Goal: Information Seeking & Learning: Compare options

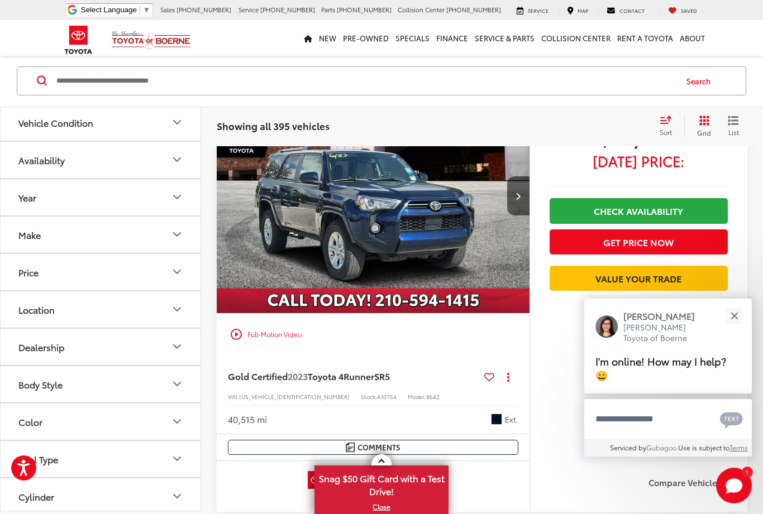
click at [46, 230] on button "Make" at bounding box center [101, 235] width 201 height 36
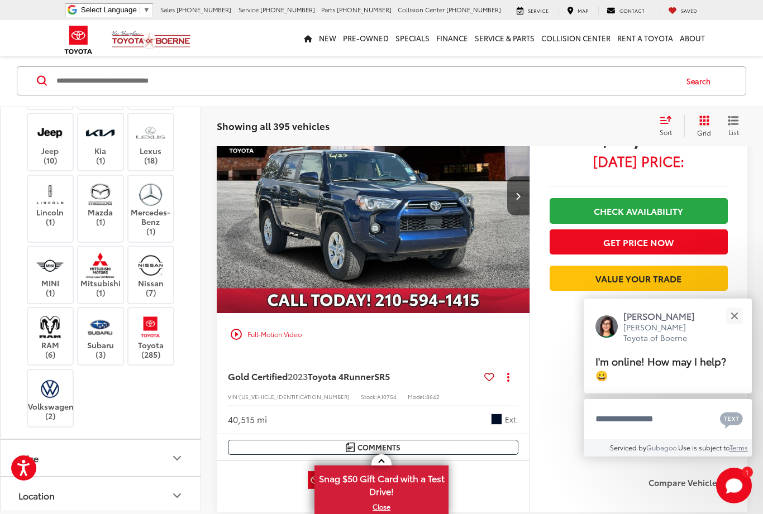
scroll to position [247, 0]
click at [150, 340] on img at bounding box center [150, 326] width 31 height 26
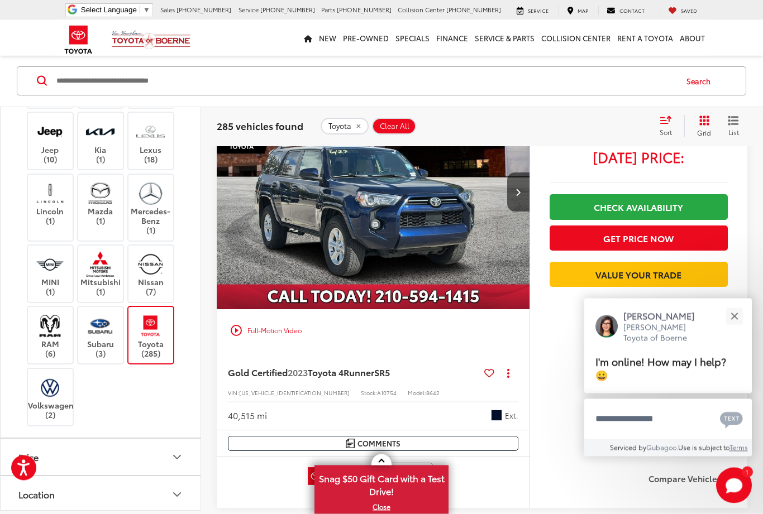
scroll to position [618, 0]
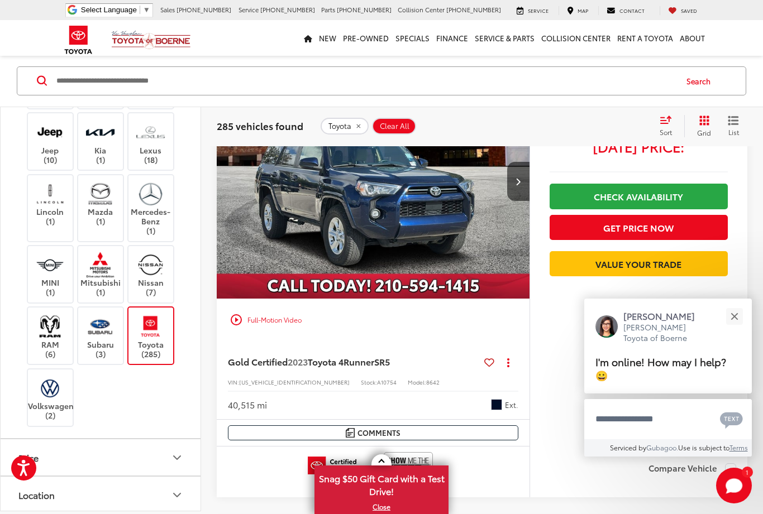
click at [184, 476] on button "Price" at bounding box center [101, 458] width 201 height 36
click at [179, 460] on icon "Price" at bounding box center [177, 457] width 7 height 3
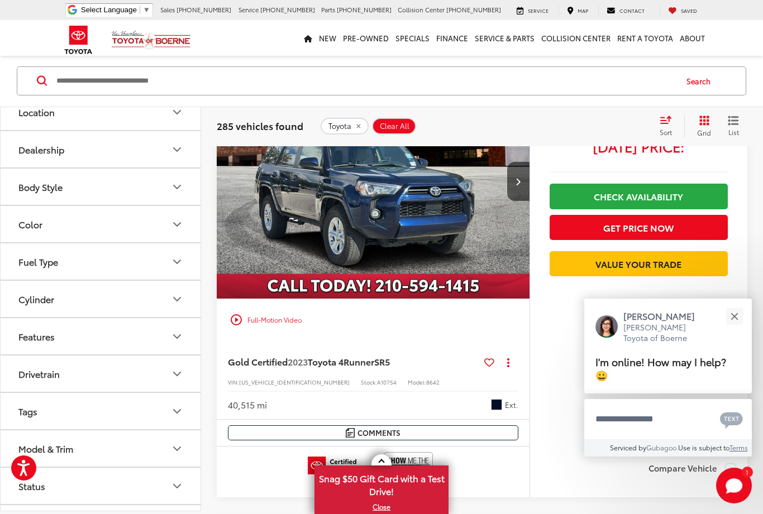
scroll to position [630, 0]
click at [179, 195] on icon "Body Style" at bounding box center [176, 188] width 13 height 13
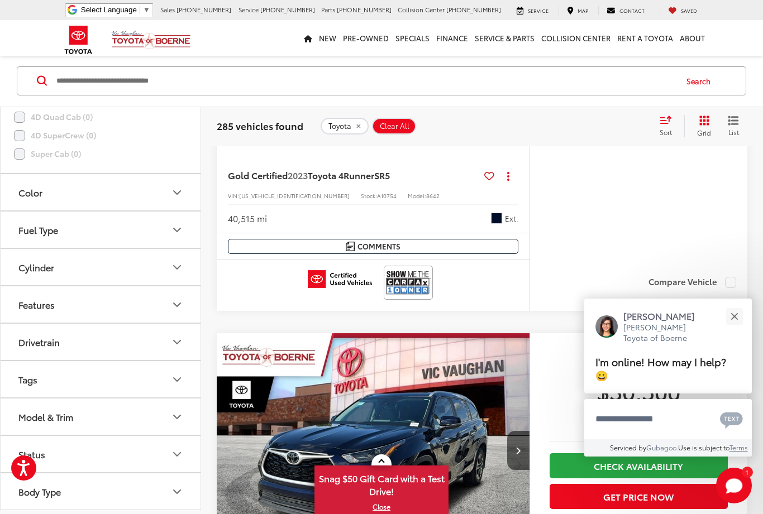
scroll to position [1114, 0]
click at [178, 424] on icon "Model & Trim" at bounding box center [176, 417] width 13 height 13
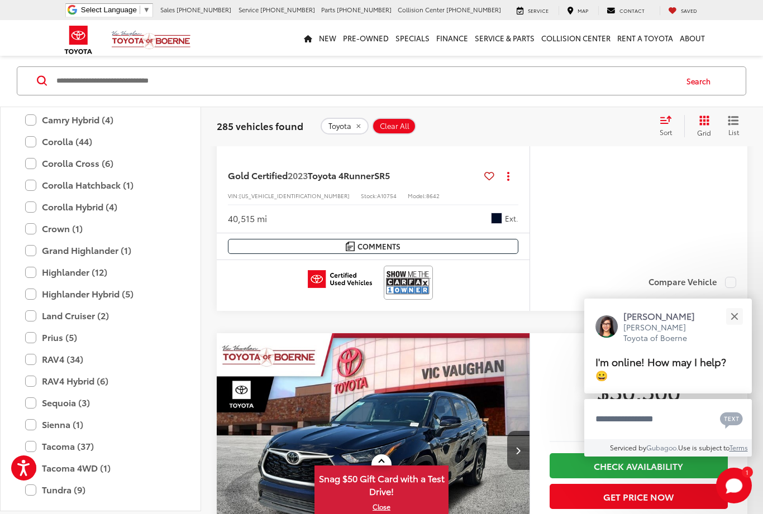
scroll to position [1527, 0]
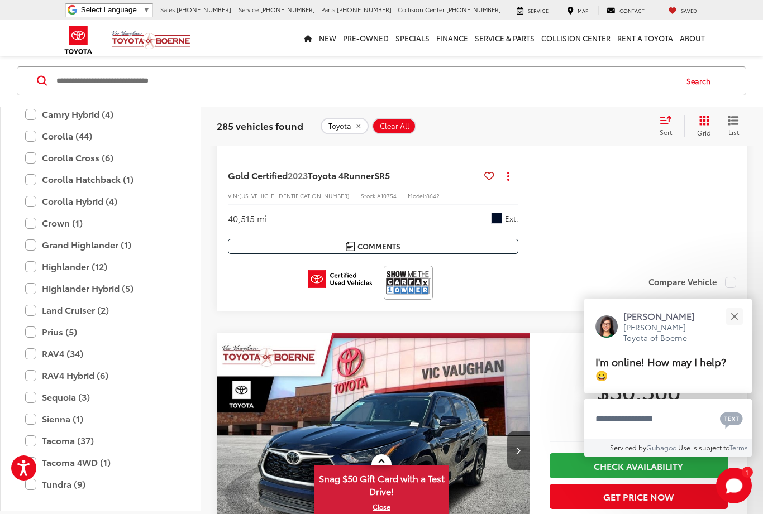
click at [34, 364] on label "RAV4 (34)" at bounding box center [100, 354] width 151 height 20
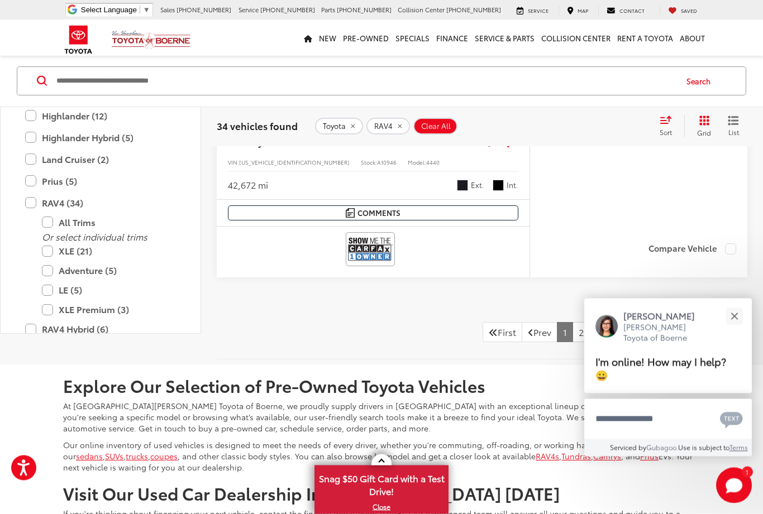
scroll to position [5356, 0]
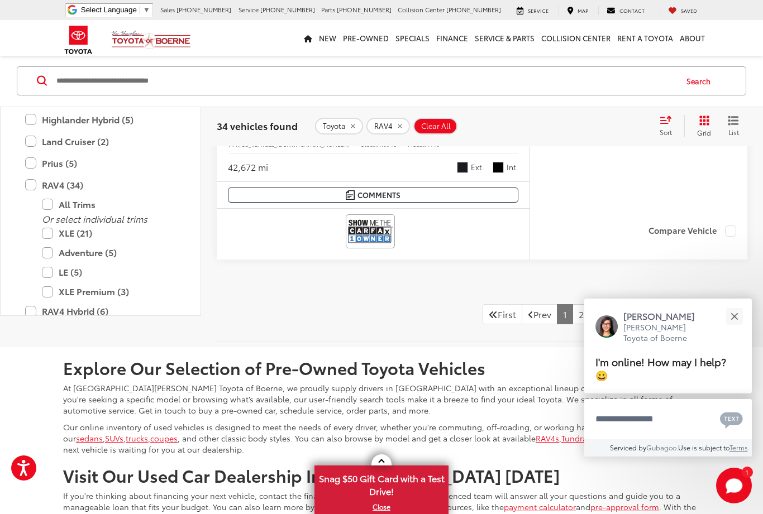
click at [573, 307] on link "2" at bounding box center [581, 314] width 17 height 20
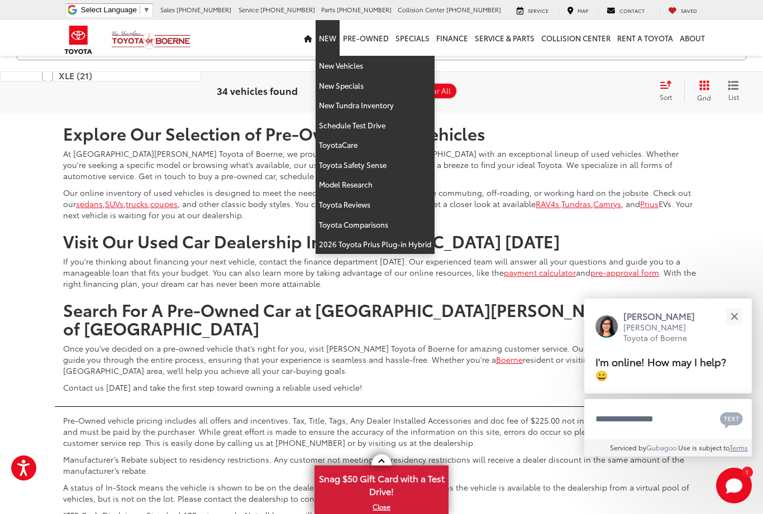
click at [339, 41] on link "New" at bounding box center [328, 38] width 24 height 36
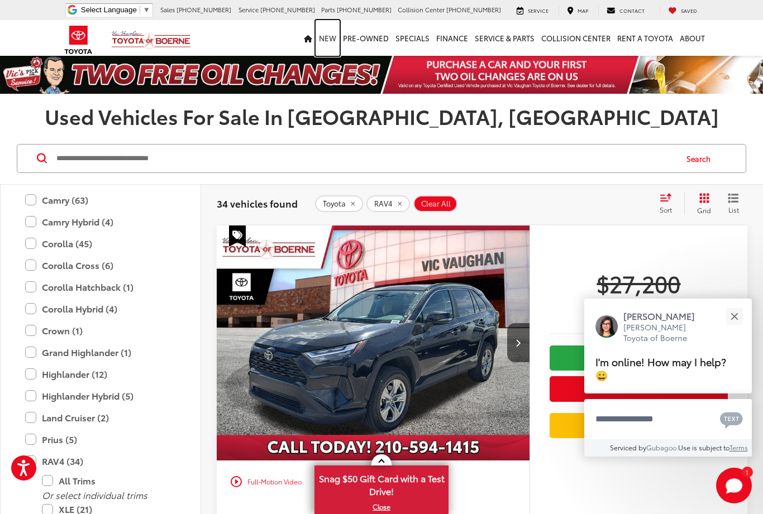
click at [340, 41] on link "New" at bounding box center [328, 38] width 24 height 36
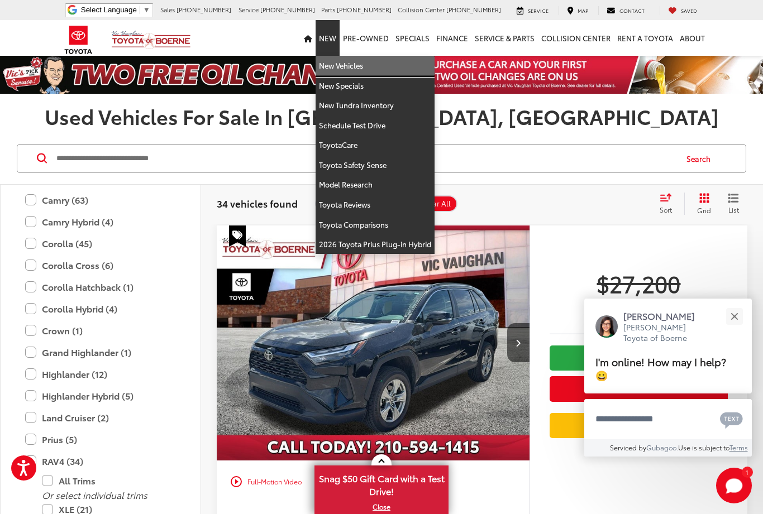
click at [370, 69] on link "New Vehicles" at bounding box center [375, 66] width 119 height 20
